Goal: Information Seeking & Learning: Check status

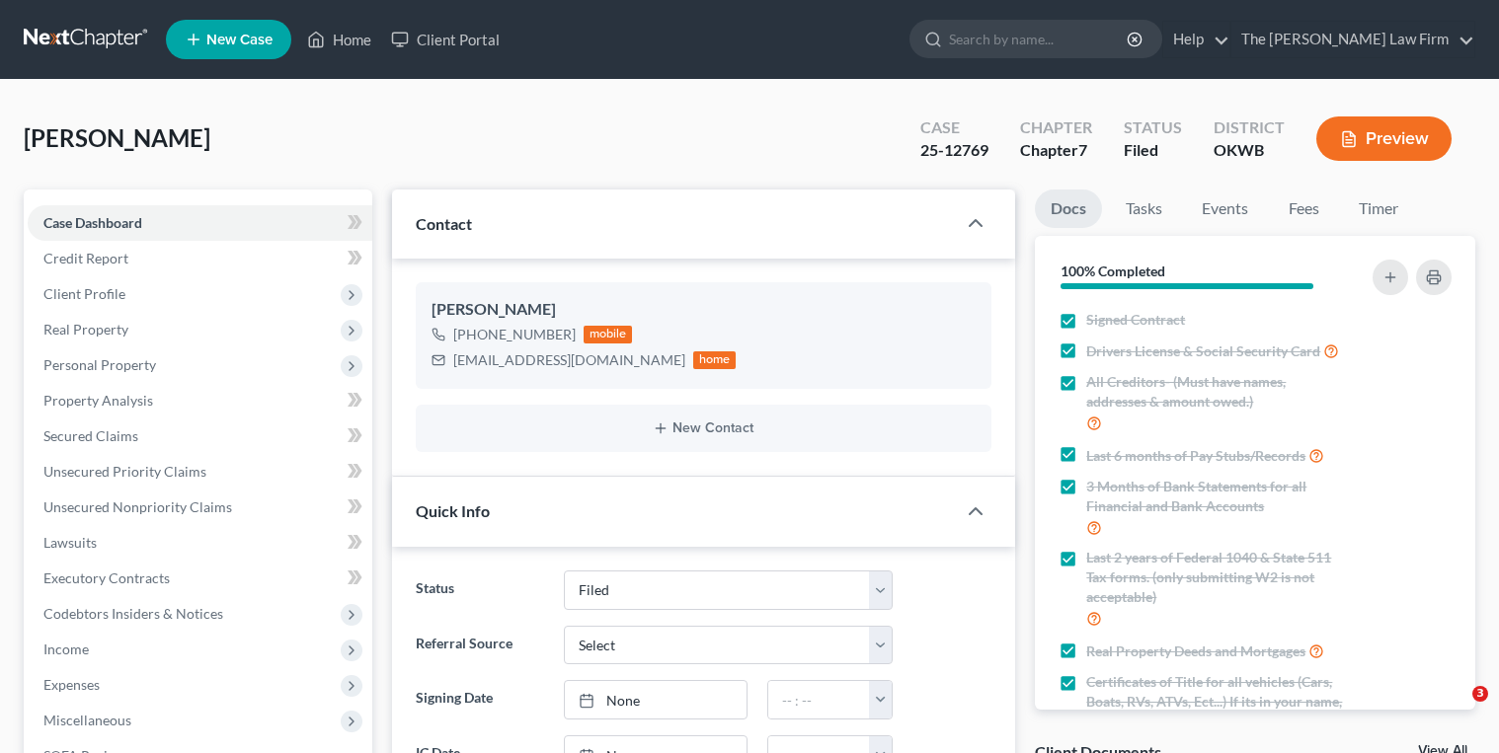
select select "2"
select select "0"
click at [62, 32] on link at bounding box center [87, 40] width 126 height 36
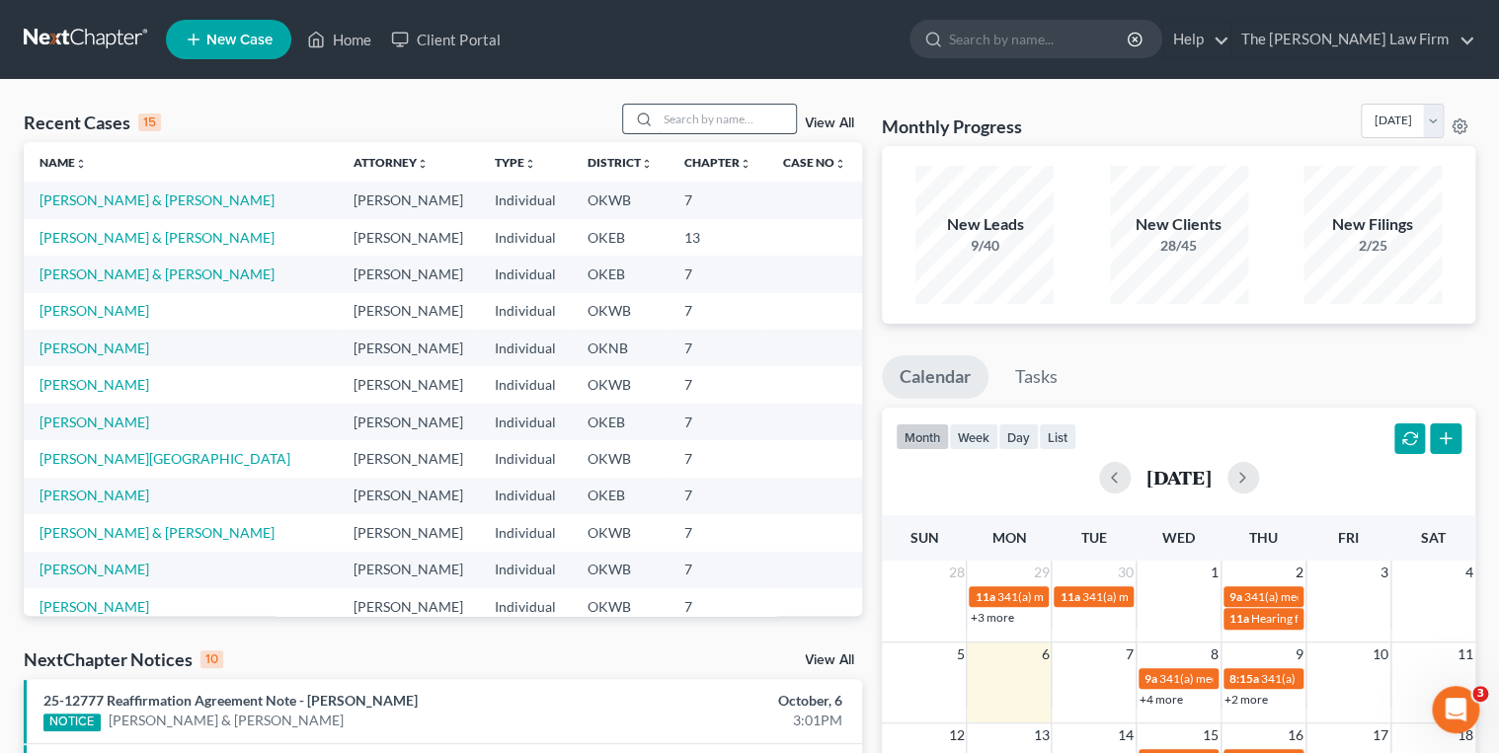
click at [675, 121] on input "search" at bounding box center [727, 119] width 138 height 29
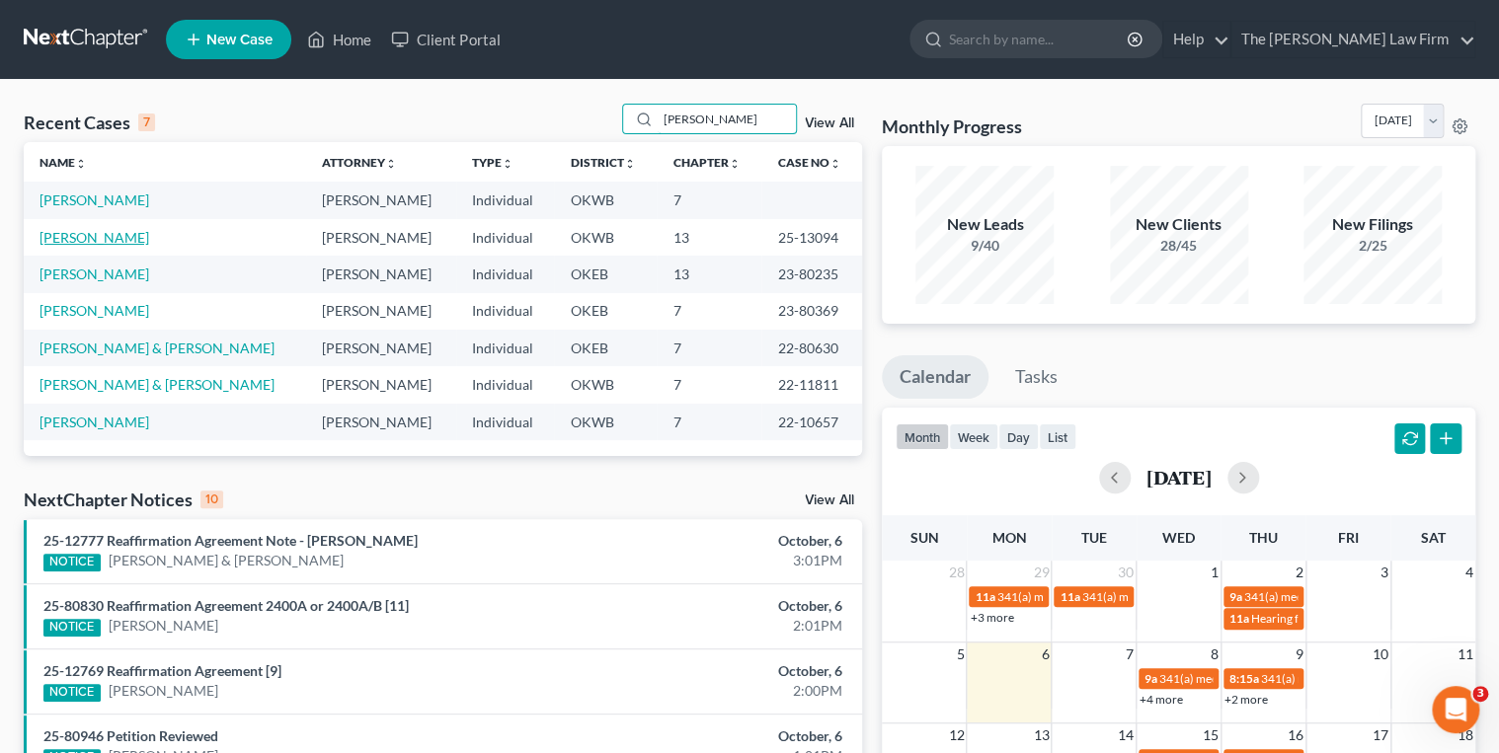
type input "Dillon"
click at [85, 239] on link "[PERSON_NAME]" at bounding box center [94, 237] width 110 height 17
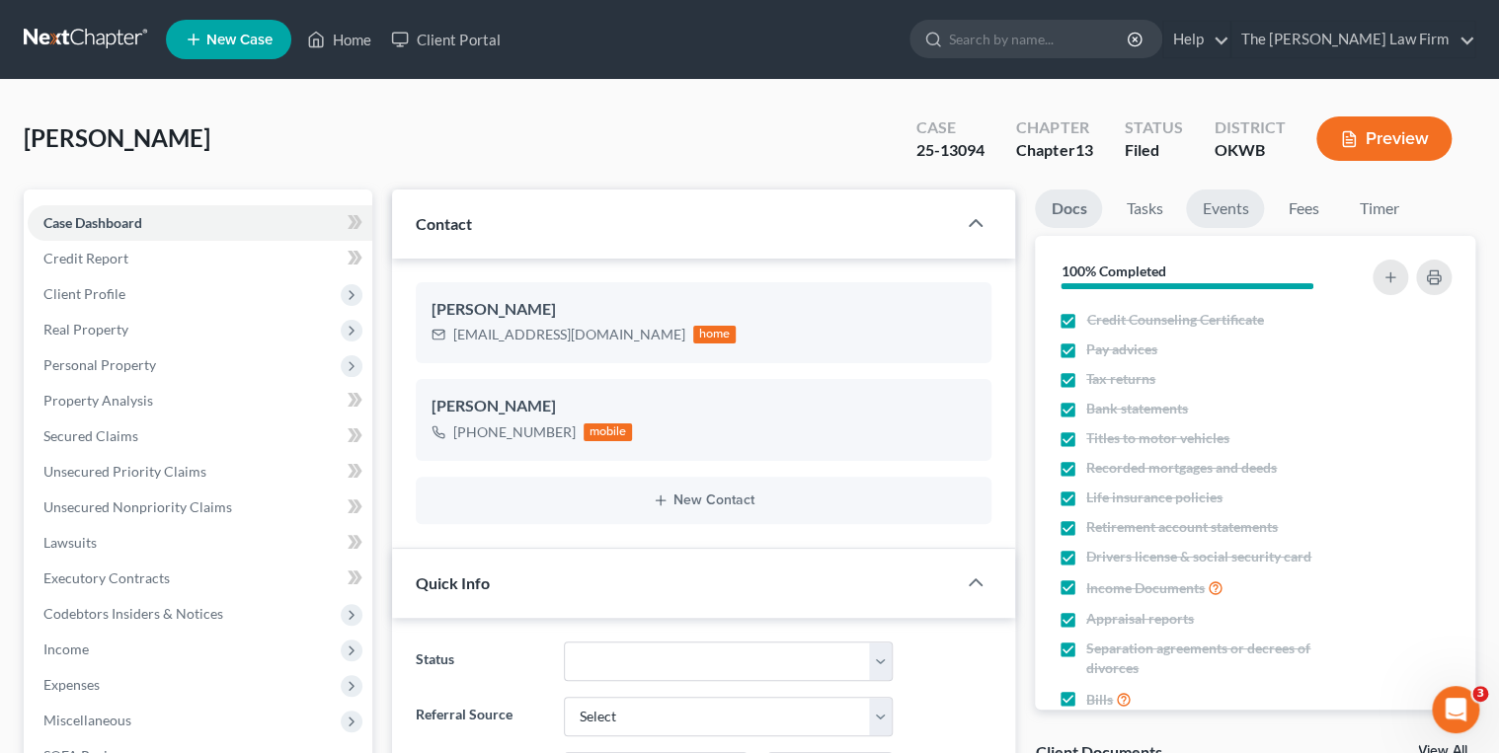
scroll to position [747, 0]
click at [1205, 205] on link "Events" at bounding box center [1225, 209] width 78 height 39
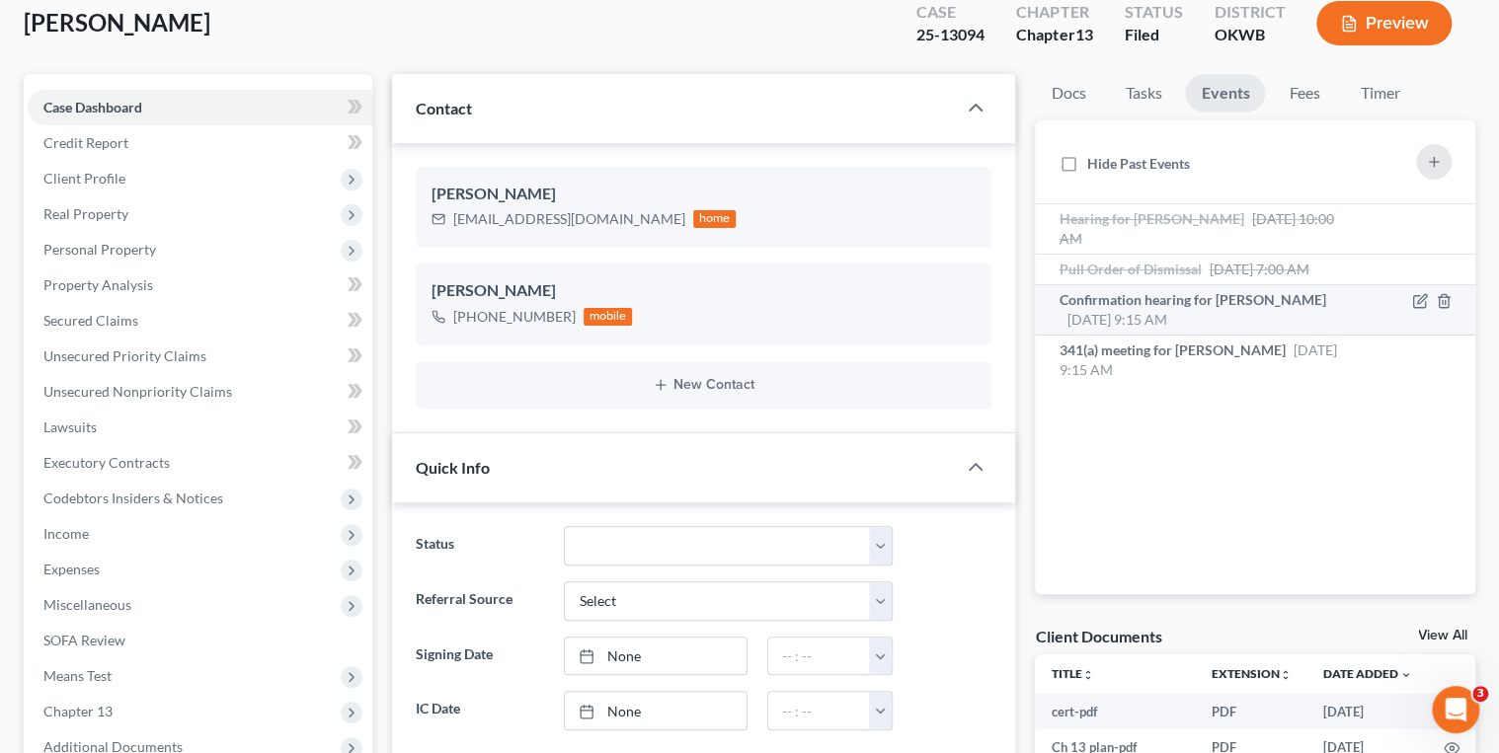
scroll to position [158, 0]
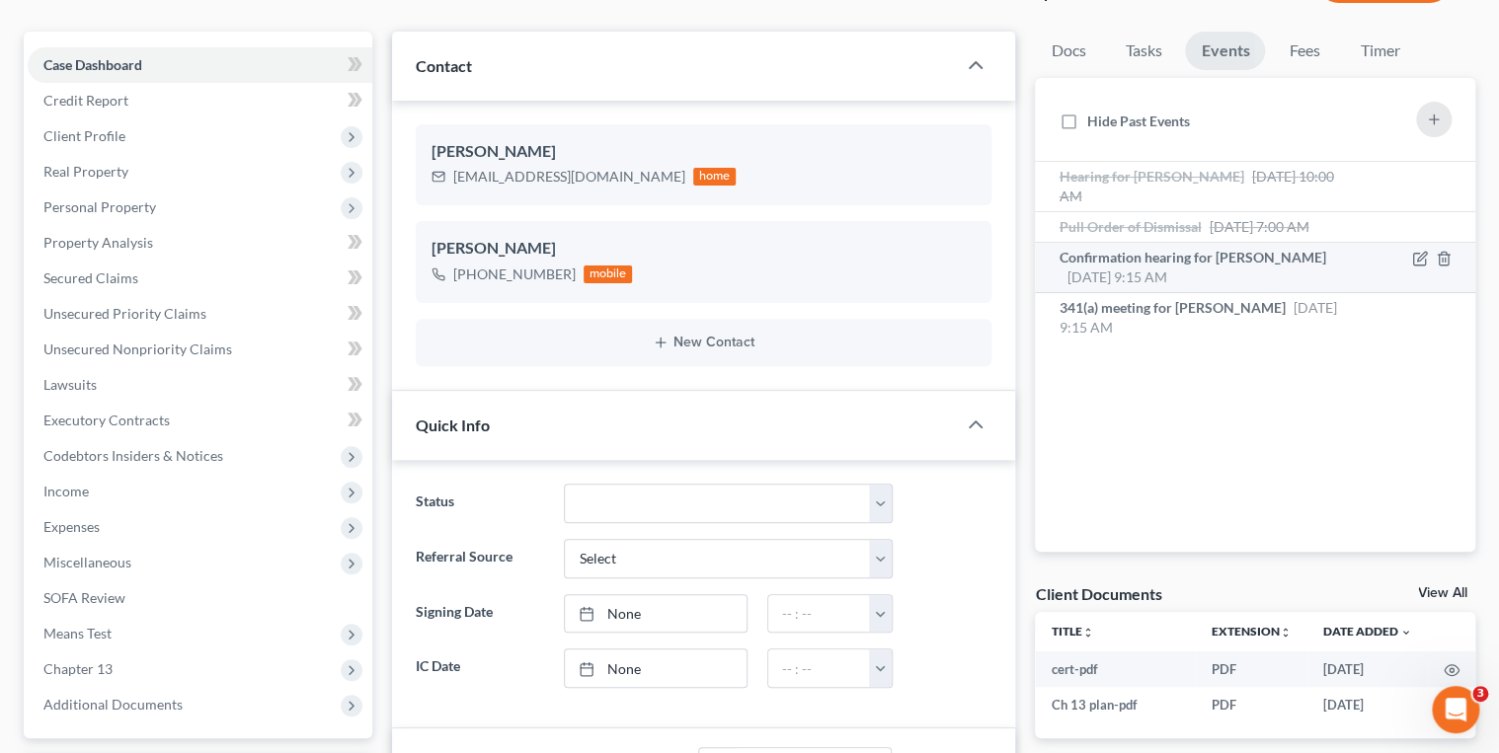
click at [1260, 280] on div "Confirmation hearing for Robin Dillon Nov 20, 2025 9:15 AM" at bounding box center [1202, 267] width 289 height 39
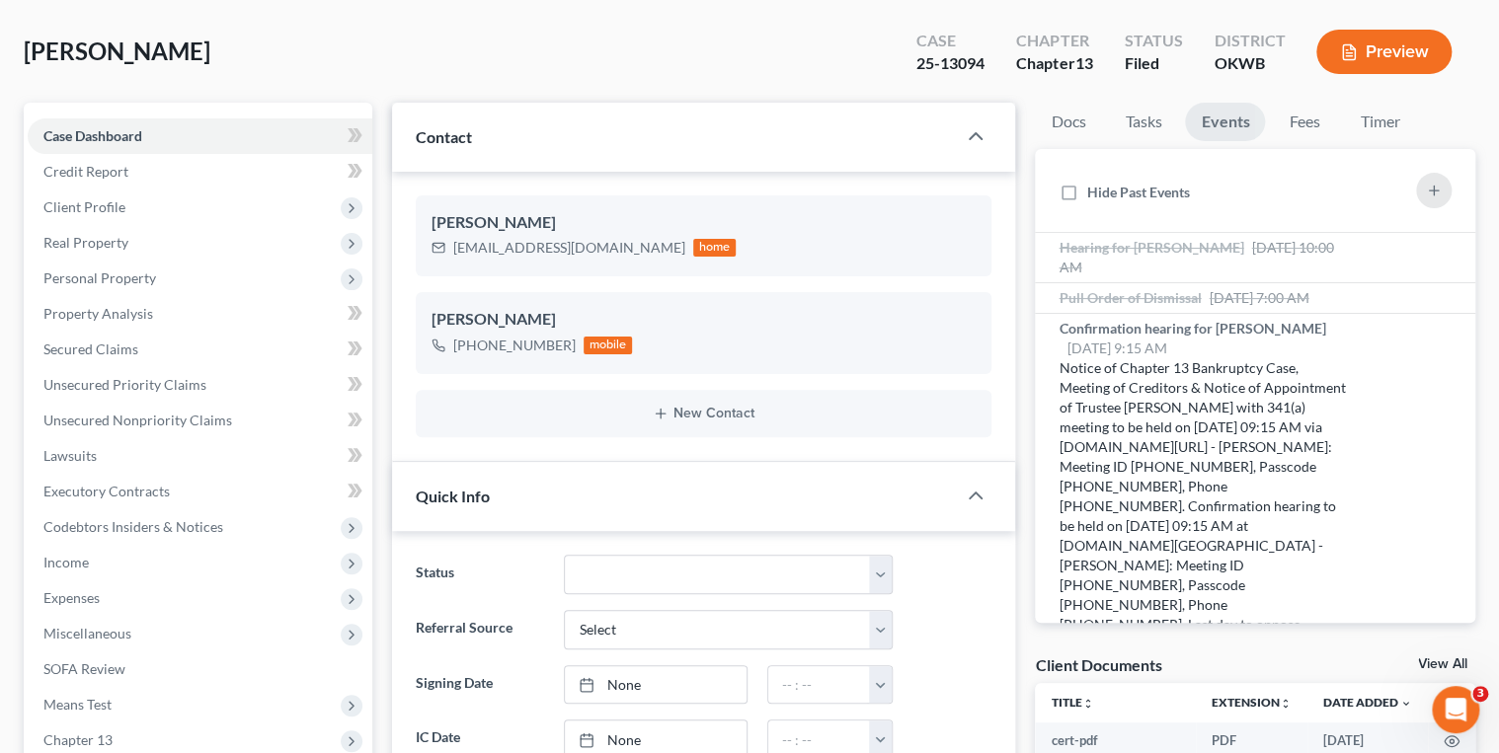
scroll to position [0, 0]
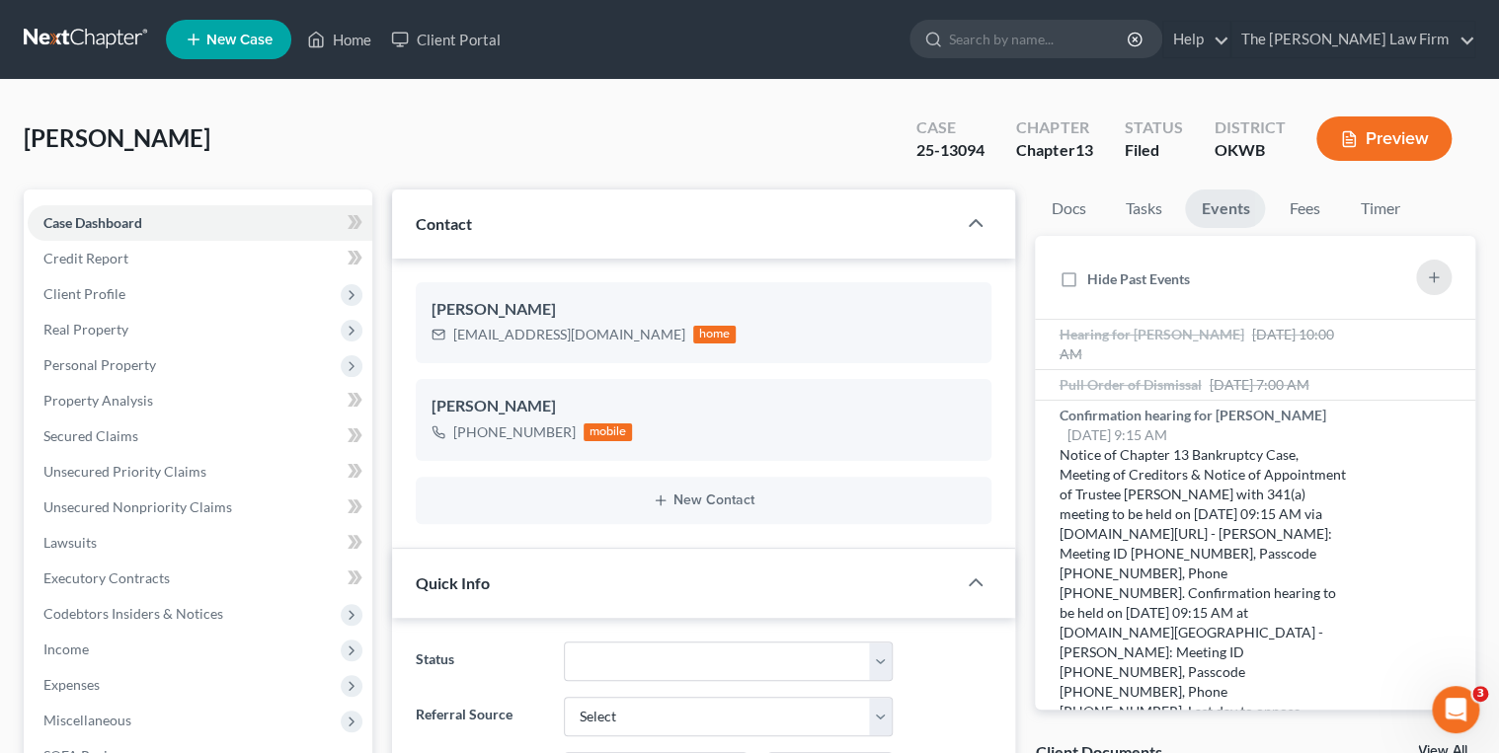
click at [48, 36] on link at bounding box center [87, 40] width 126 height 36
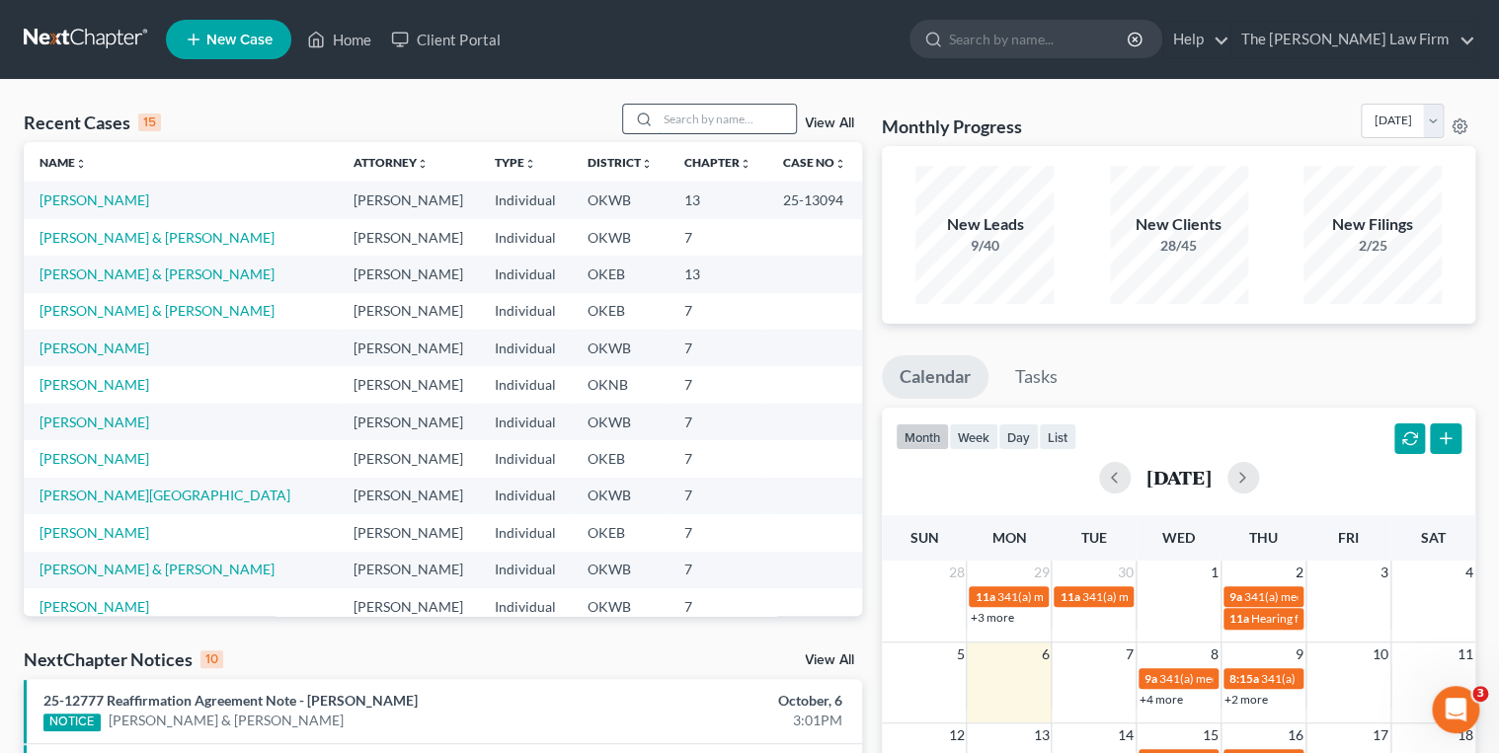
click at [701, 119] on input "search" at bounding box center [727, 119] width 138 height 29
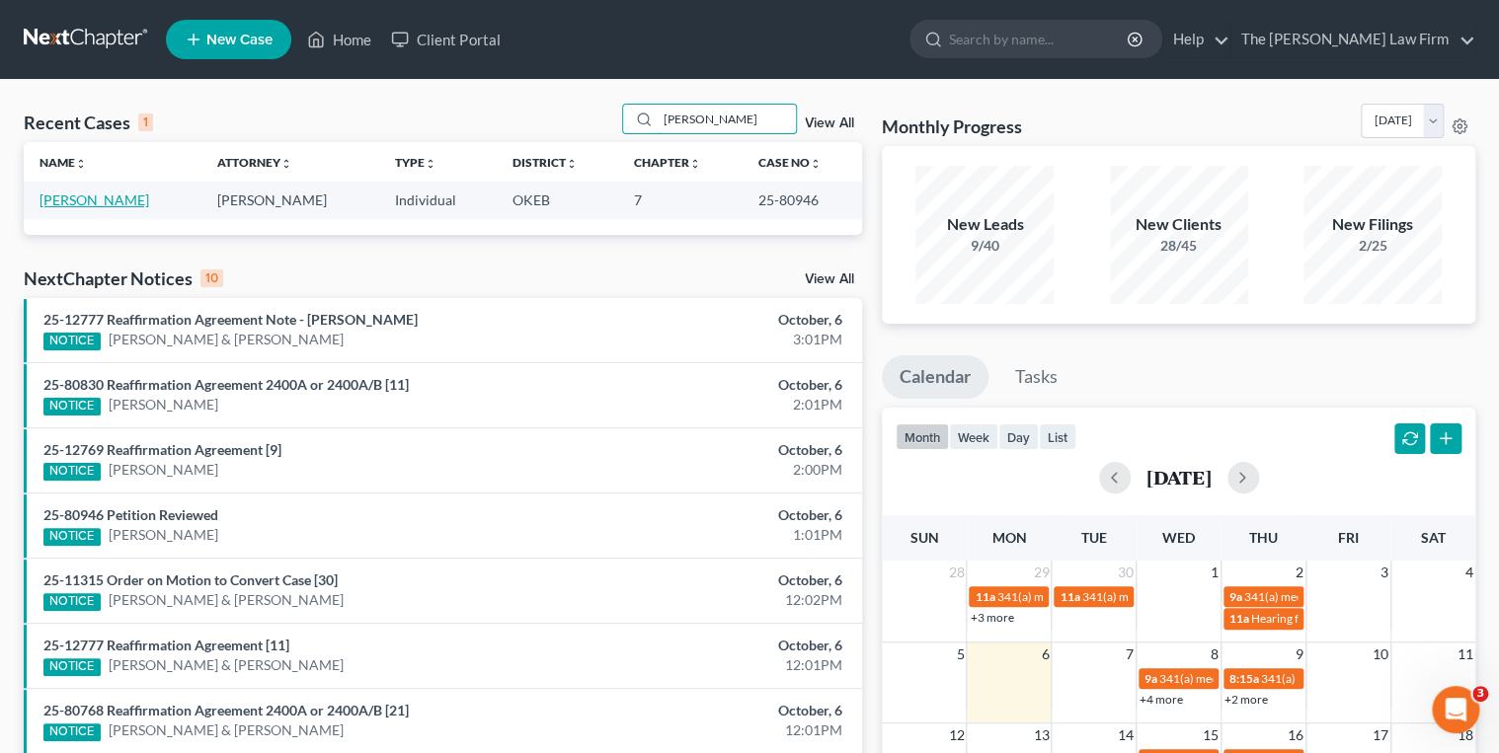
type input "Scoggins"
click at [47, 199] on link "[PERSON_NAME]" at bounding box center [94, 200] width 110 height 17
select select "3"
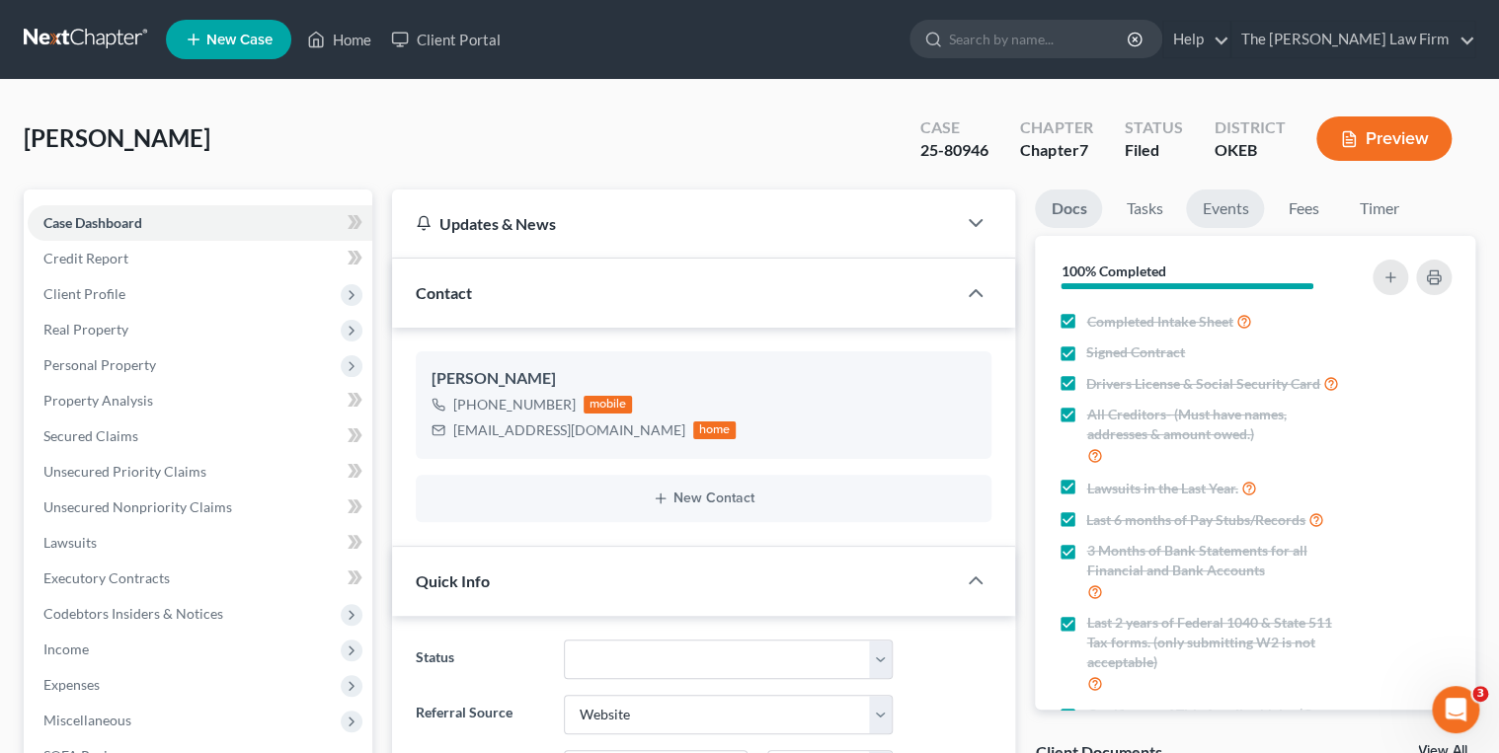
scroll to position [805, 0]
click at [1226, 205] on link "Events" at bounding box center [1225, 209] width 78 height 39
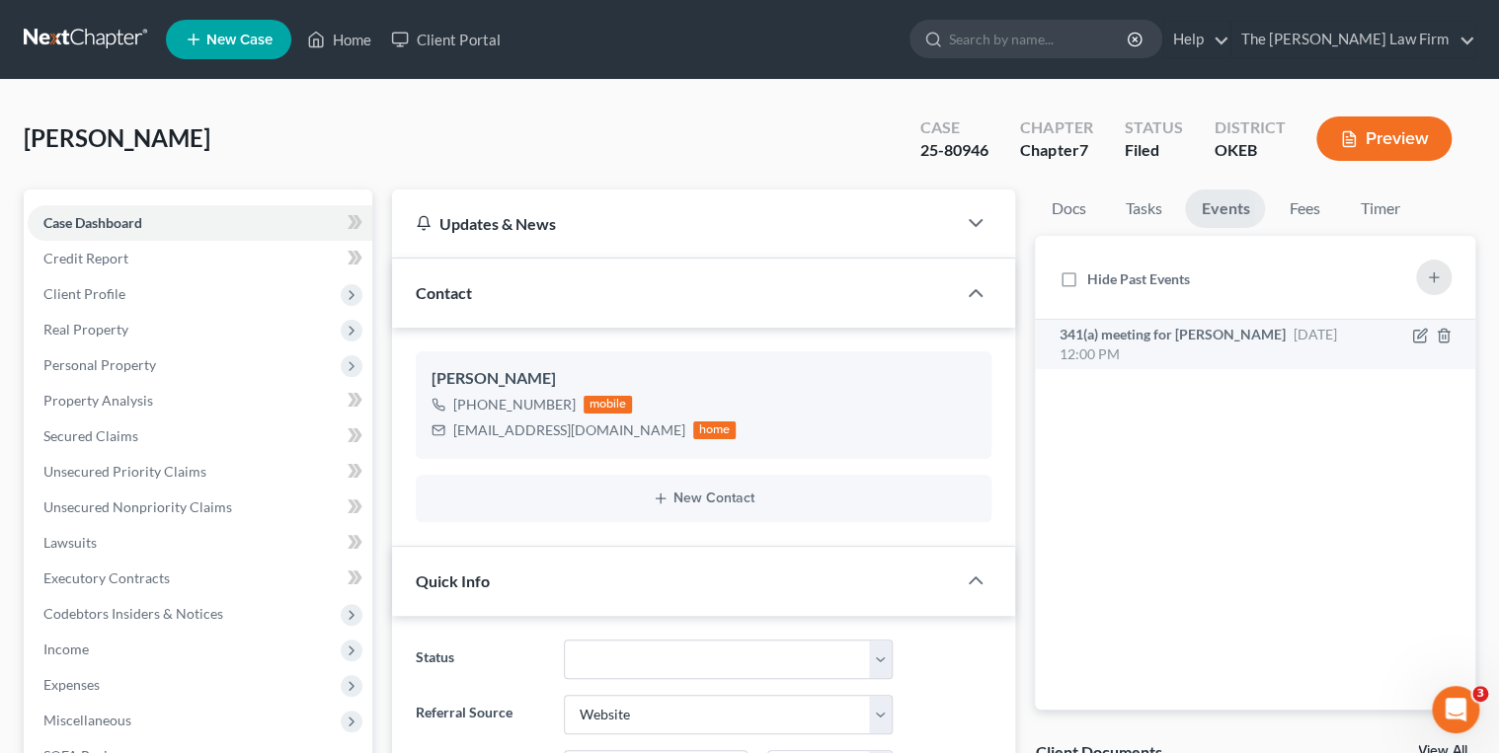
click at [1247, 347] on div "341(a) meeting for Joseph Scoggins Jr Nov 17, 2025 12:00 PM" at bounding box center [1202, 344] width 289 height 39
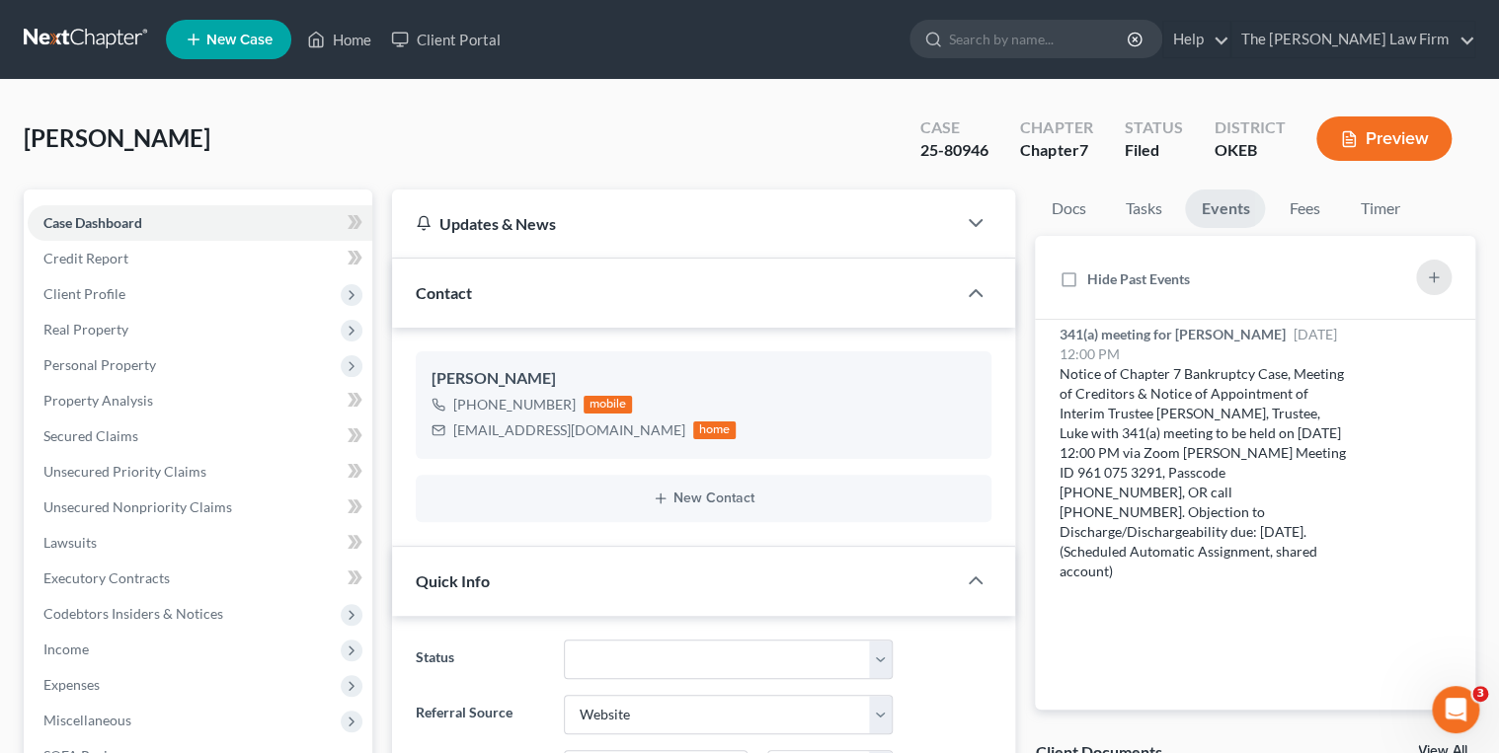
click at [71, 29] on link at bounding box center [87, 40] width 126 height 36
